Goal: Task Accomplishment & Management: Use online tool/utility

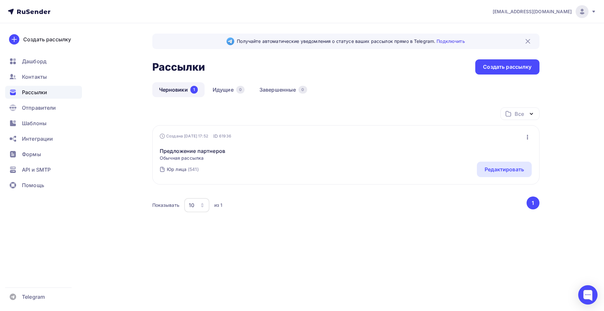
click at [277, 160] on div "Предложение партнеров Обычная рассылка Редактировать Копировать Добавить в папк…" at bounding box center [346, 150] width 372 height 22
click at [211, 153] on link "Предложение партнеров" at bounding box center [192, 151] width 65 height 8
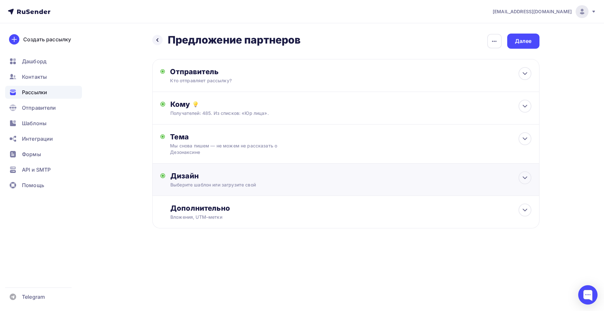
click at [222, 185] on div "Выберите шаблон или загрузите свой" at bounding box center [332, 185] width 325 height 6
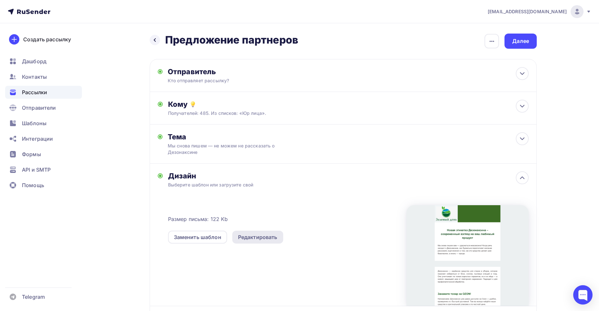
click at [259, 241] on div "Редактировать" at bounding box center [257, 237] width 51 height 13
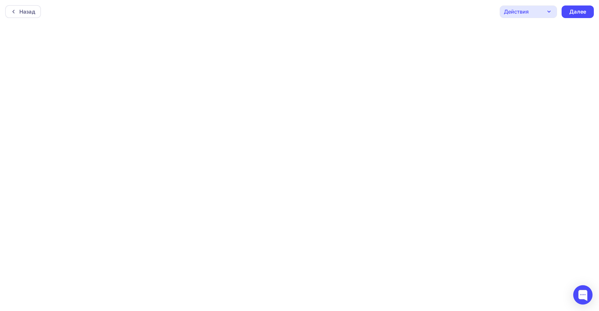
scroll to position [2, 0]
click at [16, 16] on div "Назад" at bounding box center [23, 10] width 36 height 13
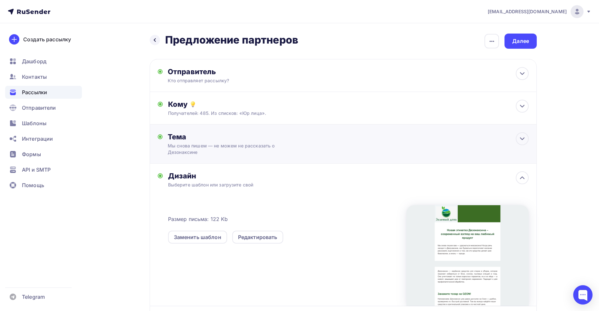
click at [209, 148] on div "Мы снова пишем — не можем не рассказать о Дезонаксине" at bounding box center [225, 149] width 115 height 13
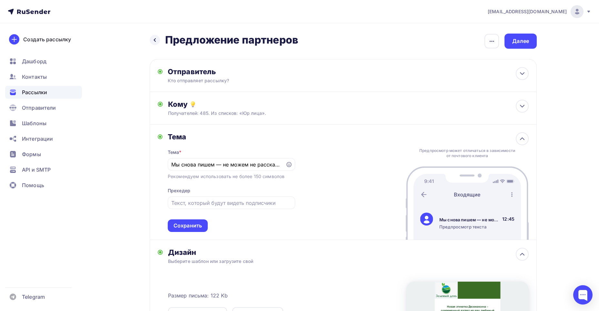
drag, startPoint x: 284, startPoint y: 165, endPoint x: 157, endPoint y: 163, distance: 126.5
click at [157, 163] on div "[PERSON_NAME] * Мы снова пишем — не можем не рассказать о Дезонаксине Рекоменду…" at bounding box center [343, 183] width 387 height 116
click at [201, 177] on div "Рекомендуем использовать не более 150 символов" at bounding box center [226, 176] width 117 height 6
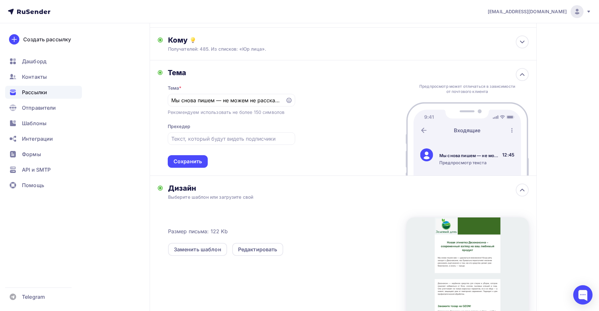
scroll to position [65, 0]
click at [227, 141] on input "text" at bounding box center [231, 139] width 120 height 8
click at [352, 146] on div "[PERSON_NAME] * Мы снова пишем — не можем не рассказать о Дезонаксине Рекоменду…" at bounding box center [343, 118] width 387 height 116
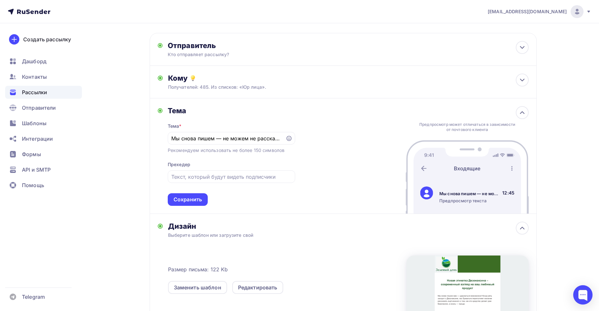
scroll to position [0, 0]
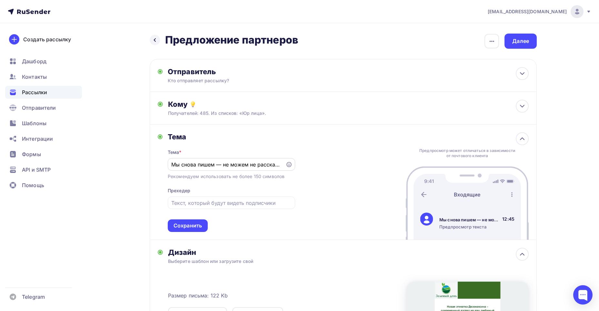
click at [203, 167] on input "Мы снова пишем — не можем не рассказать о Дезонаксине" at bounding box center [226, 165] width 110 height 8
